Goal: Find specific page/section: Find specific page/section

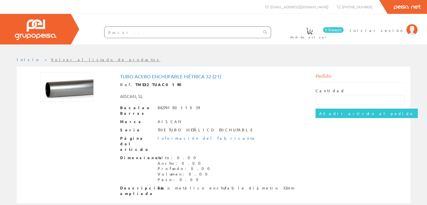
click at [206, 36] on input "text" at bounding box center [181, 32] width 155 height 11
click at [206, 30] on input "text" at bounding box center [181, 32] width 155 height 11
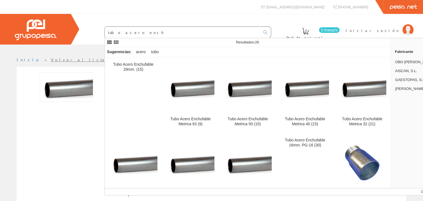
type input "tubo acero enchu"
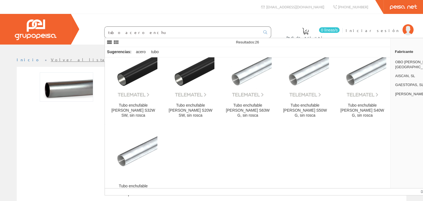
scroll to position [333, 0]
